Goal: Task Accomplishment & Management: Manage account settings

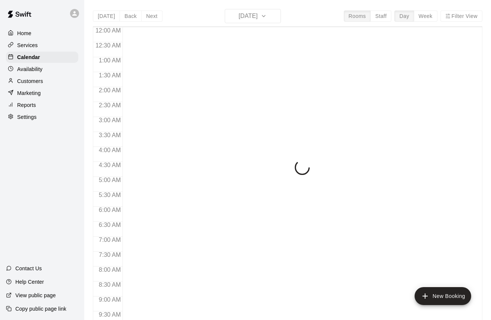
scroll to position [273, 0]
